Goal: Information Seeking & Learning: Understand process/instructions

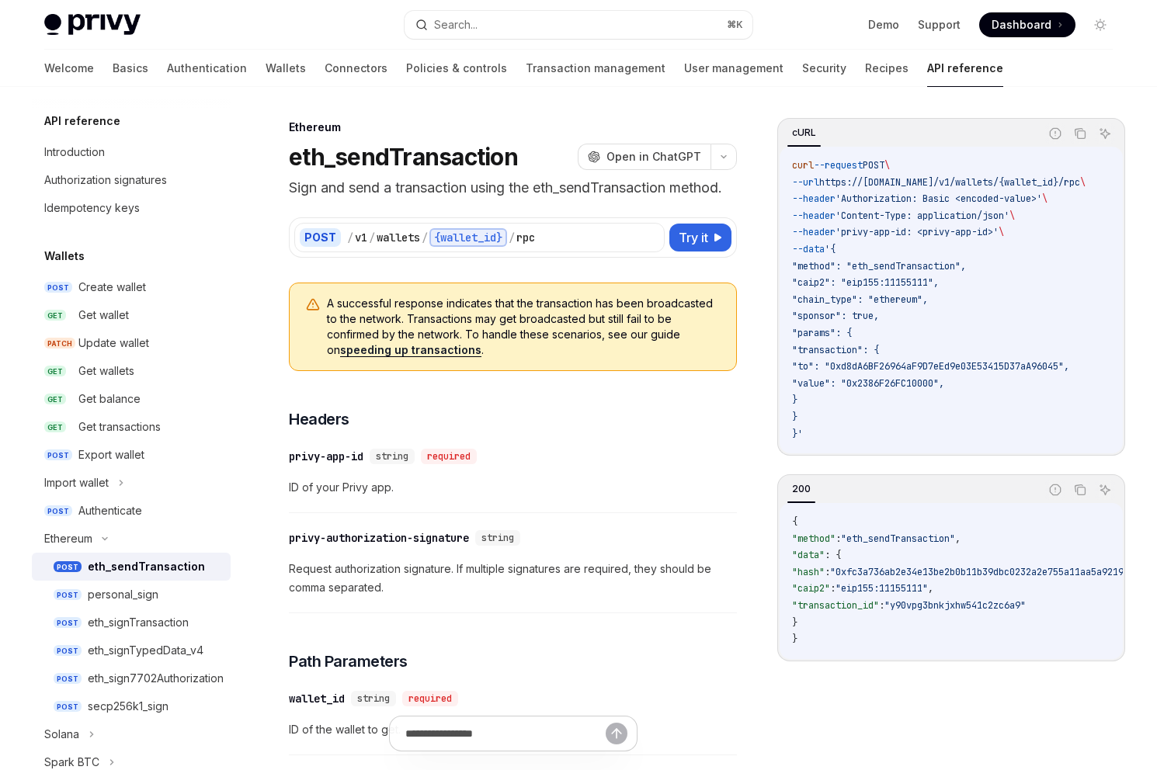
click at [78, 68] on div "Welcome Basics Authentication Wallets Connectors Policies & controls Transactio…" at bounding box center [523, 68] width 959 height 37
click at [113, 66] on link "Basics" at bounding box center [131, 68] width 36 height 37
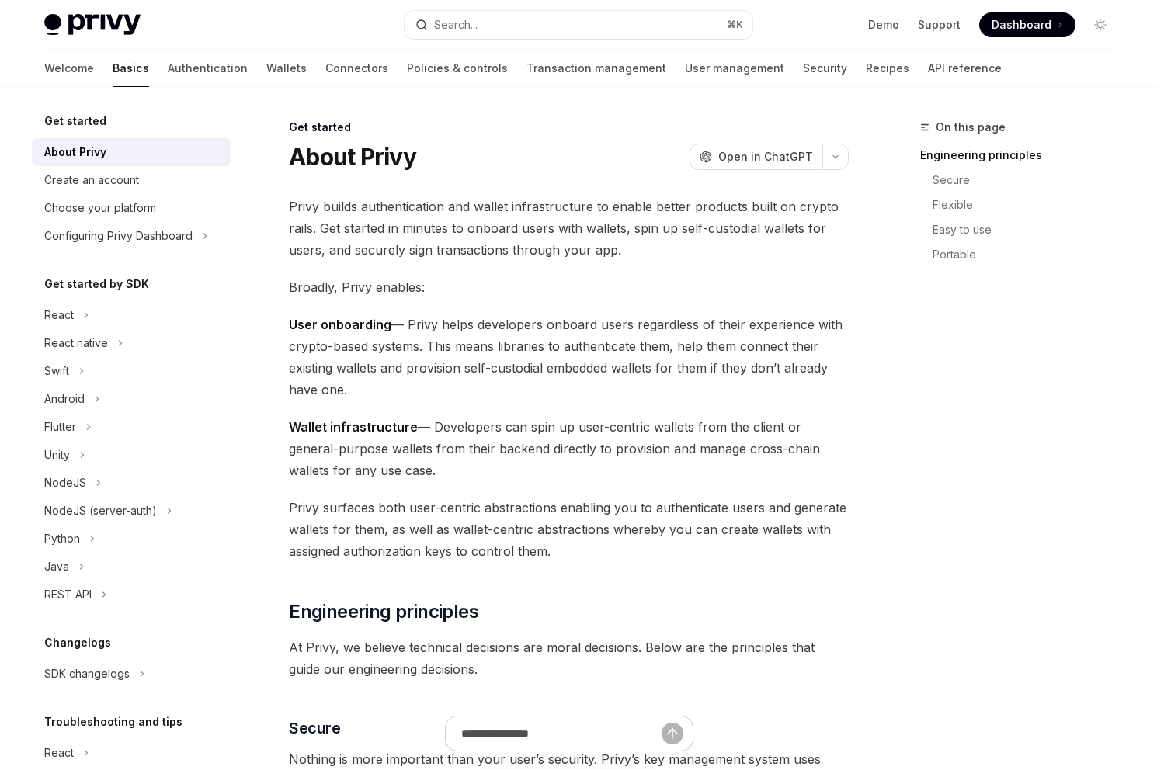
click at [527, 66] on link "Transaction management" at bounding box center [597, 68] width 140 height 37
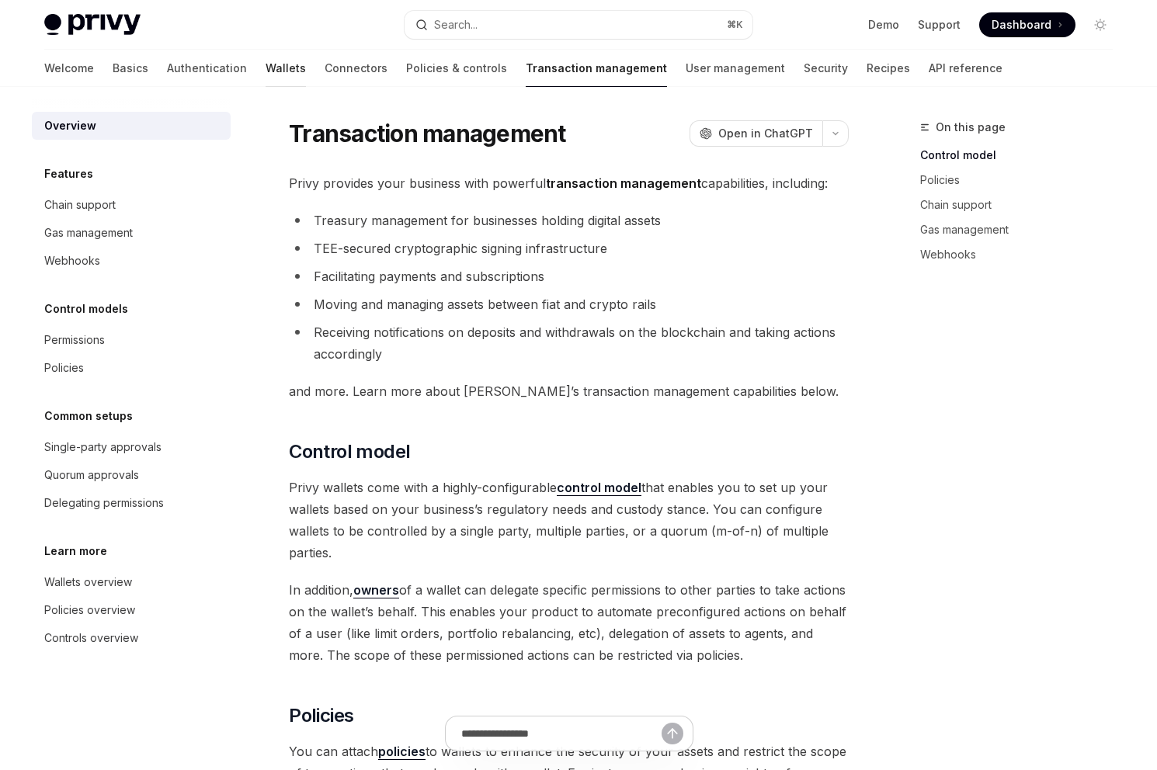
drag, startPoint x: 0, startPoint y: 0, endPoint x: 220, endPoint y: 78, distance: 233.1
click at [266, 78] on link "Wallets" at bounding box center [286, 68] width 40 height 37
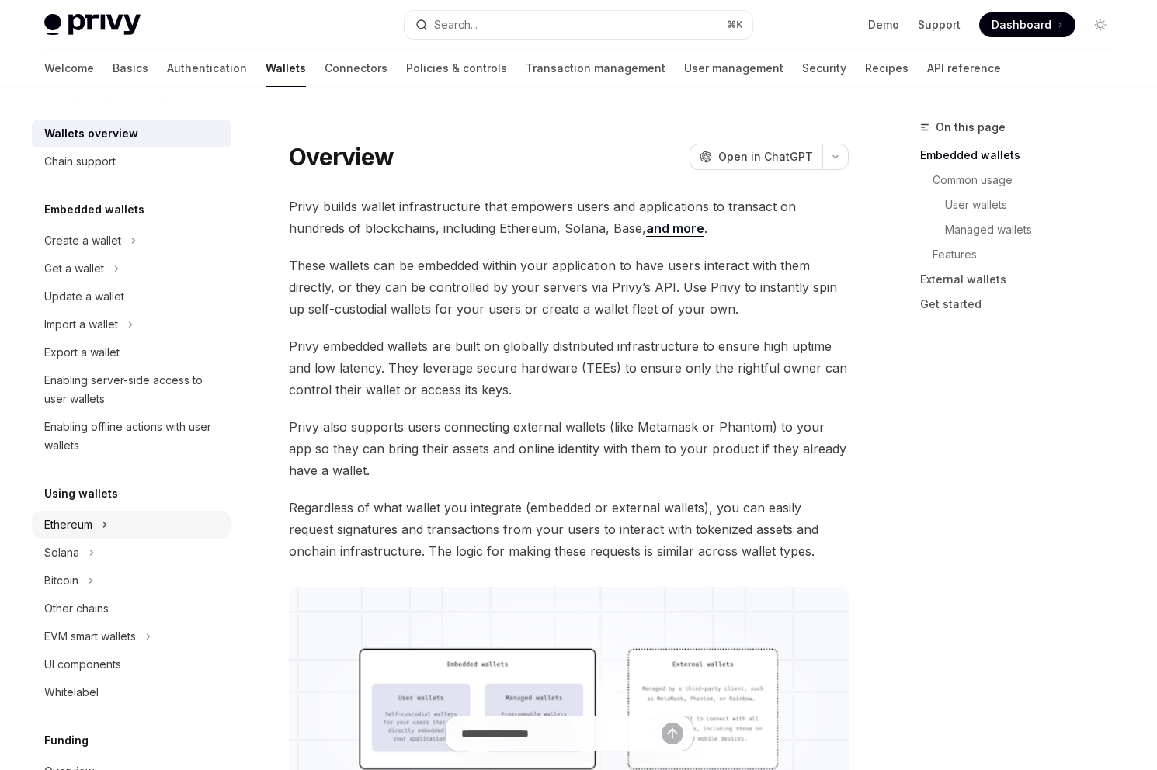
drag, startPoint x: 220, startPoint y: 78, endPoint x: 79, endPoint y: 526, distance: 469.7
click at [79, 526] on div "Ethereum" at bounding box center [68, 525] width 48 height 19
type textarea "*"
